Goal: Task Accomplishment & Management: Manage account settings

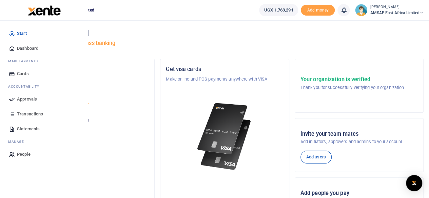
click at [16, 130] on link "Statements" at bounding box center [43, 129] width 77 height 15
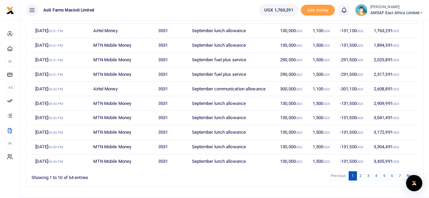
scroll to position [111, 0]
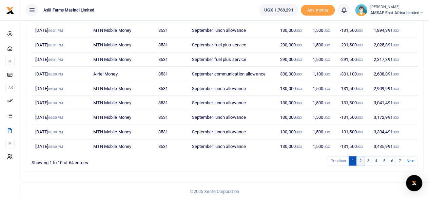
click at [362, 160] on link "2" at bounding box center [360, 161] width 8 height 9
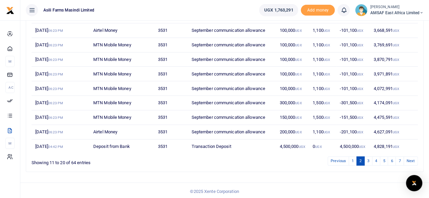
click at [365, 161] on link "2" at bounding box center [360, 161] width 8 height 9
click at [368, 160] on link "3" at bounding box center [368, 161] width 8 height 9
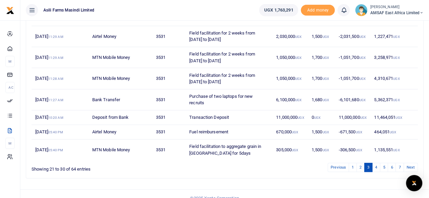
scroll to position [158, 0]
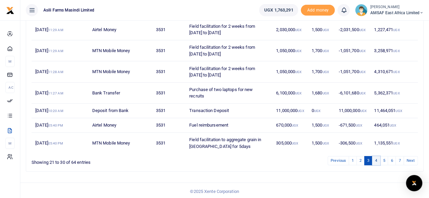
click at [375, 160] on link "4" at bounding box center [376, 160] width 8 height 9
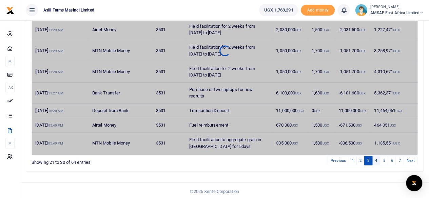
scroll to position [151, 0]
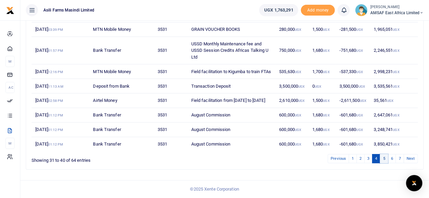
click at [387, 158] on link "5" at bounding box center [384, 158] width 8 height 9
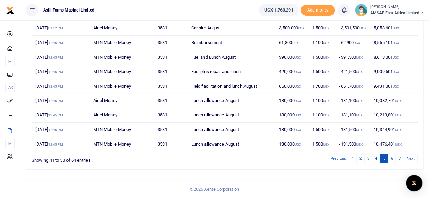
scroll to position [111, 0]
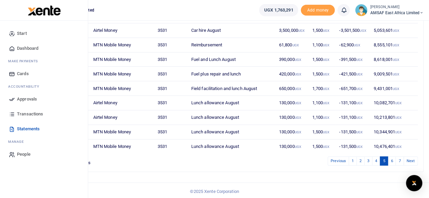
click at [27, 131] on span "Statements" at bounding box center [28, 129] width 23 height 7
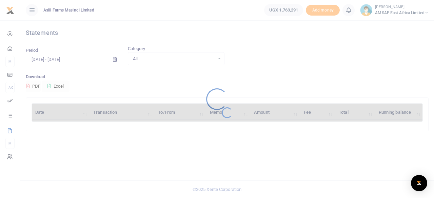
click at [51, 59] on div at bounding box center [217, 99] width 434 height 198
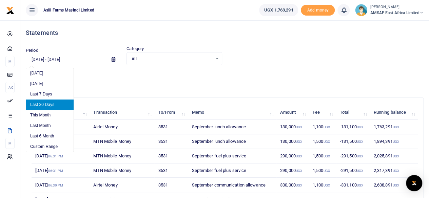
click at [45, 59] on input "[DATE] - [DATE]" at bounding box center [66, 60] width 80 height 12
click at [42, 114] on li "This Month" at bounding box center [49, 115] width 47 height 11
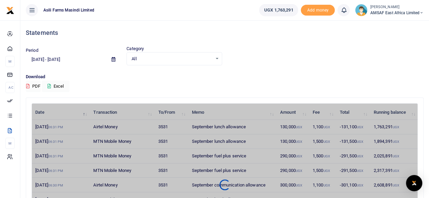
click at [64, 60] on input "[DATE] - [DATE]" at bounding box center [66, 60] width 80 height 12
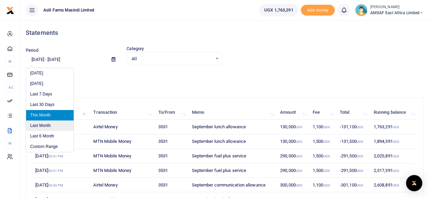
click at [41, 125] on li "Last Month" at bounding box center [49, 126] width 47 height 11
type input "[DATE] - [DATE]"
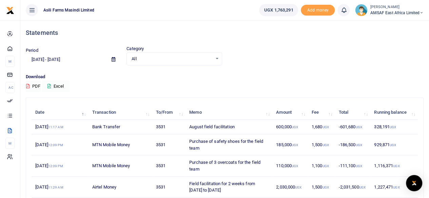
click at [50, 87] on icon at bounding box center [48, 86] width 3 height 4
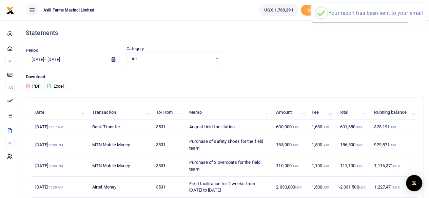
click at [332, 8] on div "× Your report has been sent to your email OK No Cancel" at bounding box center [368, 13] width 115 height 20
